Goal: Complete application form: Complete application form

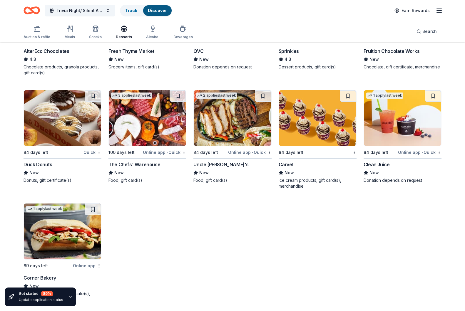
scroll to position [1029, 0]
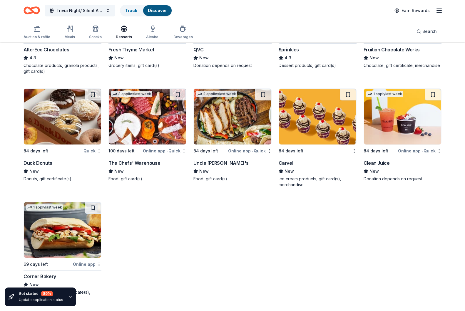
click at [59, 274] on div "Corner Bakery" at bounding box center [63, 276] width 78 height 7
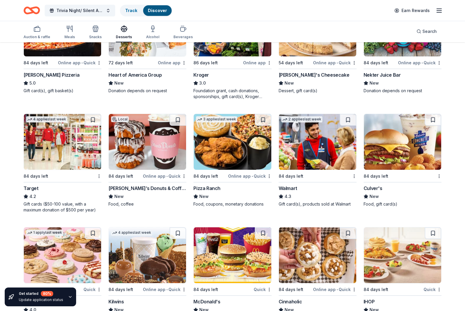
scroll to position [550, 0]
click at [379, 193] on div "Culver's New Food, gift card(s)" at bounding box center [403, 196] width 78 height 22
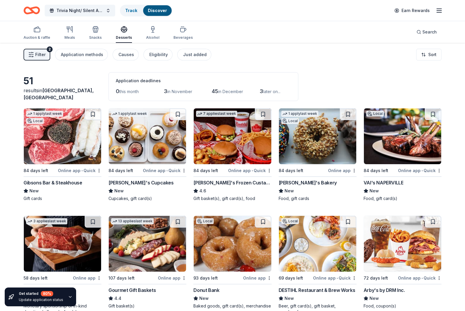
scroll to position [0, 0]
click at [40, 36] on div "Auction & raffle" at bounding box center [37, 37] width 27 height 5
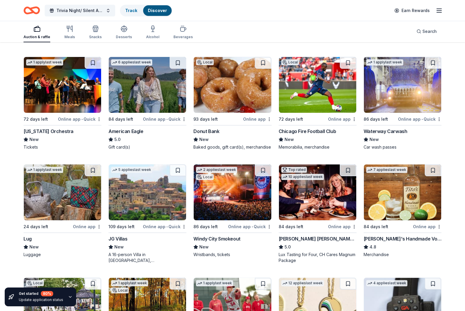
scroll to position [1066, 0]
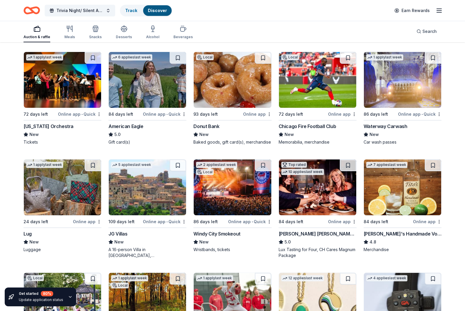
click at [141, 128] on div "American Eagle" at bounding box center [125, 126] width 35 height 7
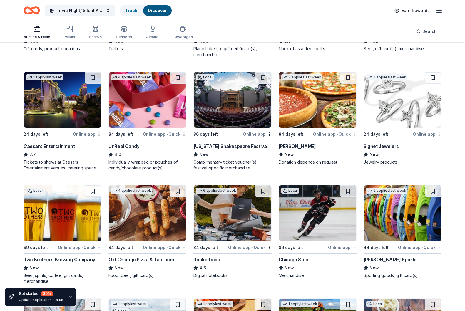
scroll to position [2838, 0]
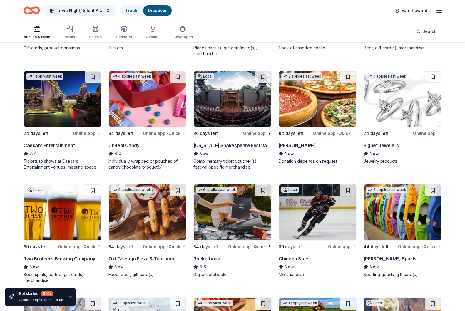
click at [404, 149] on div "Signet Jewelers New Jewelry products" at bounding box center [403, 153] width 78 height 22
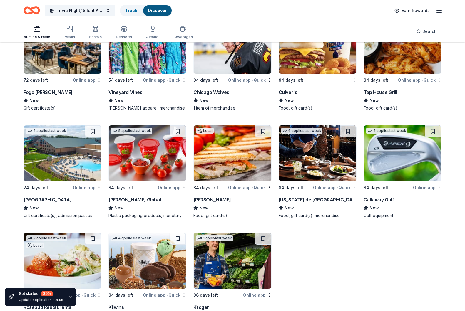
scroll to position [3567, 0]
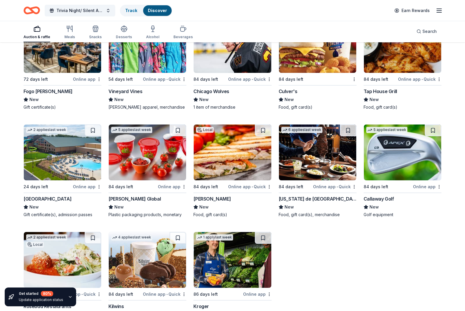
click at [161, 98] on div "New" at bounding box center [147, 99] width 78 height 7
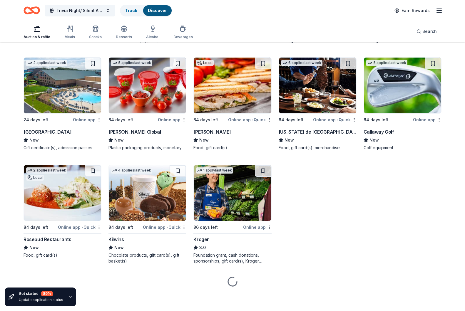
scroll to position [3634, 0]
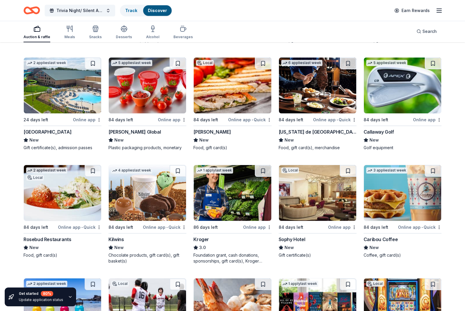
click at [329, 96] on img at bounding box center [317, 86] width 77 height 56
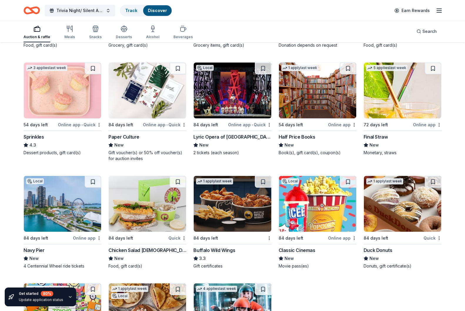
scroll to position [4647, 0]
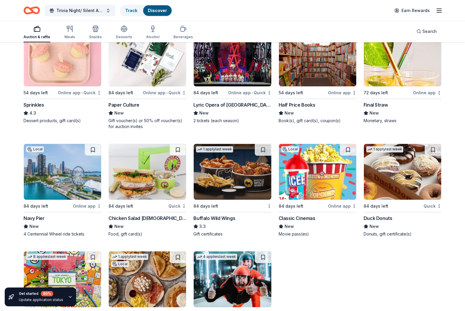
click at [318, 111] on div "New" at bounding box center [318, 113] width 78 height 7
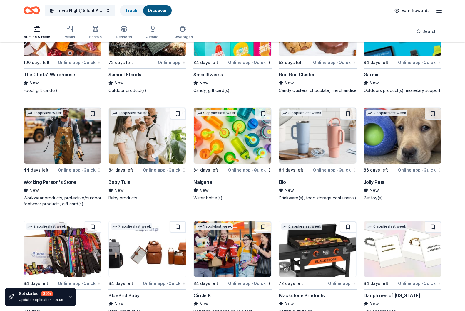
scroll to position [6247, 0]
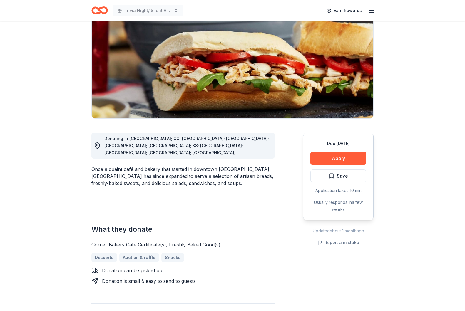
scroll to position [88, 0]
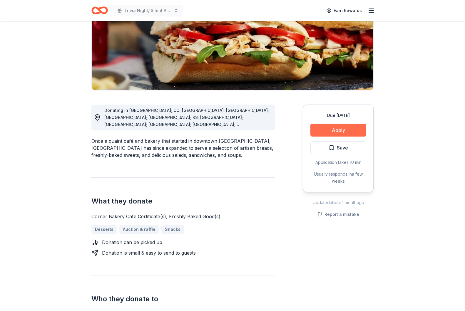
click at [344, 130] on button "Apply" at bounding box center [338, 130] width 56 height 13
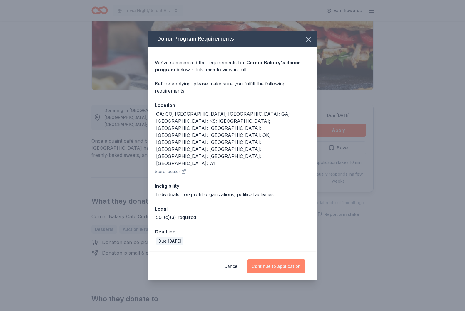
click at [277, 259] on button "Continue to application" at bounding box center [276, 266] width 58 height 14
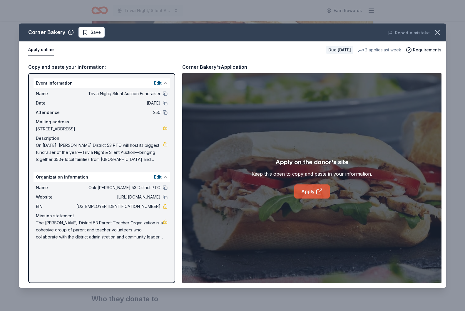
click at [308, 189] on link "Apply" at bounding box center [312, 192] width 36 height 14
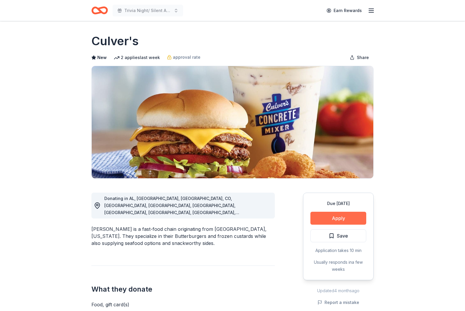
scroll to position [0, 0]
click at [345, 219] on button "Apply" at bounding box center [338, 218] width 56 height 13
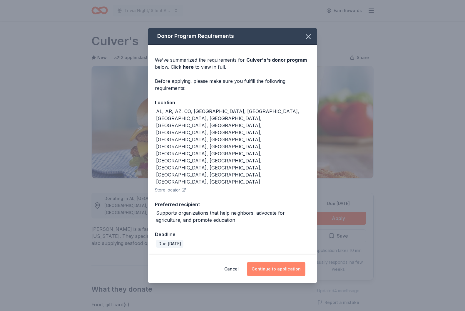
click at [283, 262] on button "Continue to application" at bounding box center [276, 269] width 58 height 14
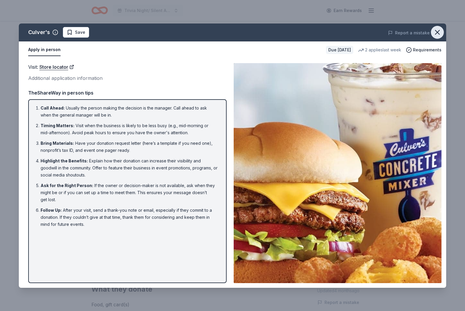
click at [433, 32] on icon "button" at bounding box center [437, 32] width 8 height 8
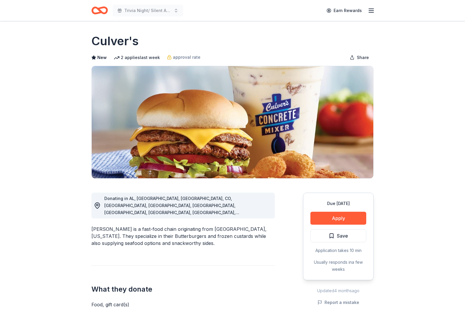
scroll to position [0, 0]
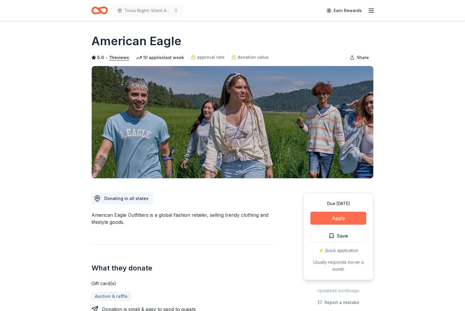
click at [329, 218] on button "Apply" at bounding box center [338, 218] width 56 height 13
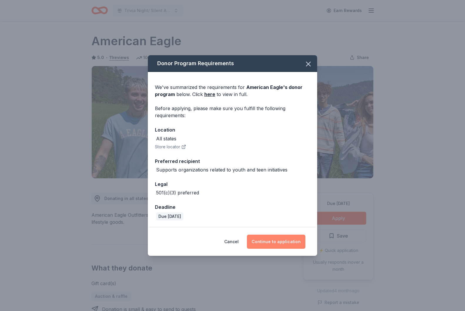
click at [279, 242] on button "Continue to application" at bounding box center [276, 242] width 58 height 14
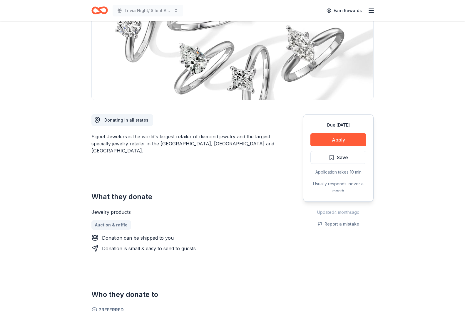
scroll to position [98, 0]
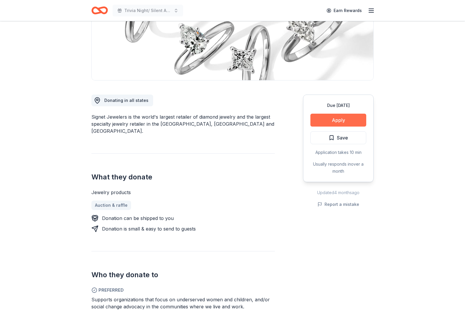
click at [330, 123] on button "Apply" at bounding box center [338, 120] width 56 height 13
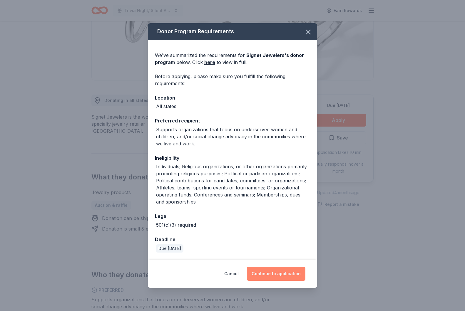
click at [287, 271] on button "Continue to application" at bounding box center [276, 274] width 58 height 14
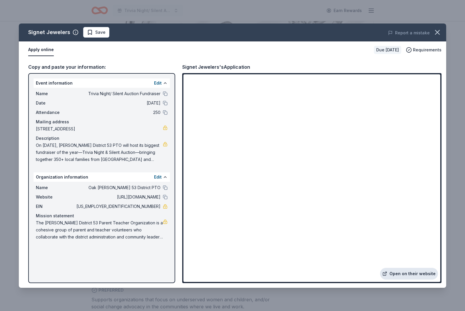
click at [419, 273] on link "Open on their website" at bounding box center [409, 274] width 58 height 12
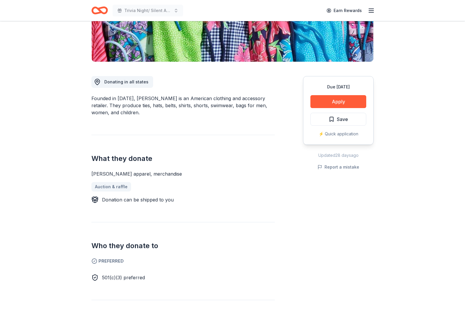
scroll to position [117, 0]
click at [341, 100] on button "Apply" at bounding box center [338, 101] width 56 height 13
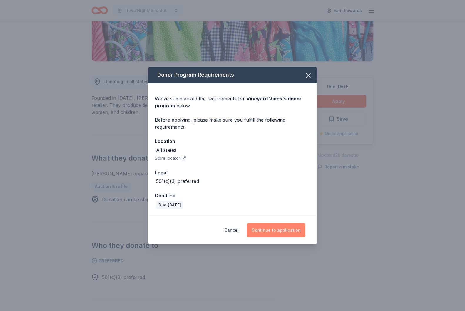
click at [285, 233] on button "Continue to application" at bounding box center [276, 230] width 58 height 14
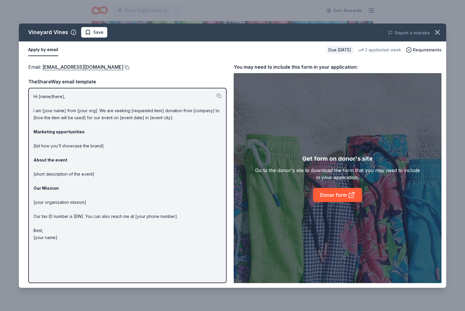
click at [123, 67] on button at bounding box center [126, 67] width 6 height 5
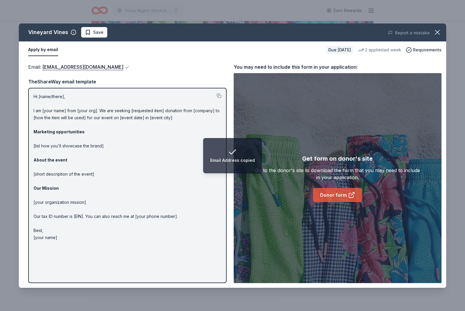
click at [335, 197] on link "Donor form" at bounding box center [337, 195] width 49 height 14
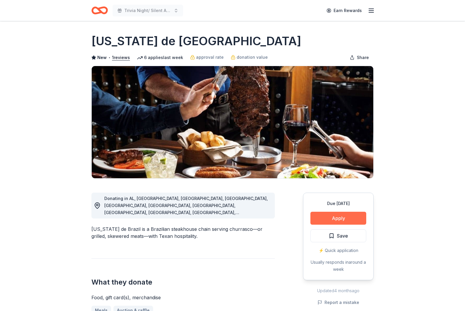
click at [331, 220] on button "Apply" at bounding box center [338, 218] width 56 height 13
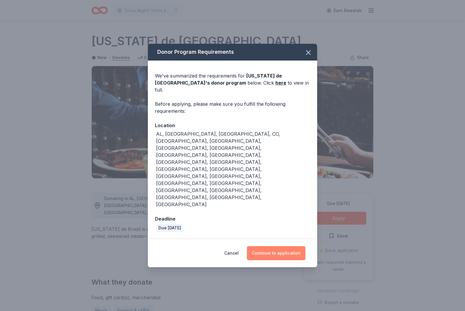
click at [276, 246] on button "Continue to application" at bounding box center [276, 253] width 58 height 14
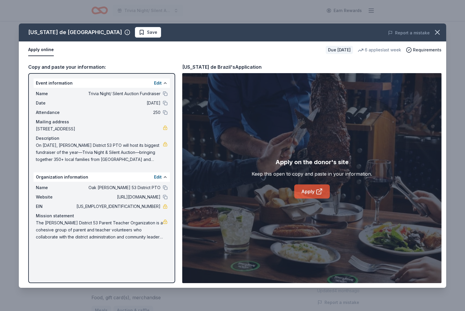
click at [311, 194] on link "Apply" at bounding box center [312, 192] width 36 height 14
